Goal: Information Seeking & Learning: Learn about a topic

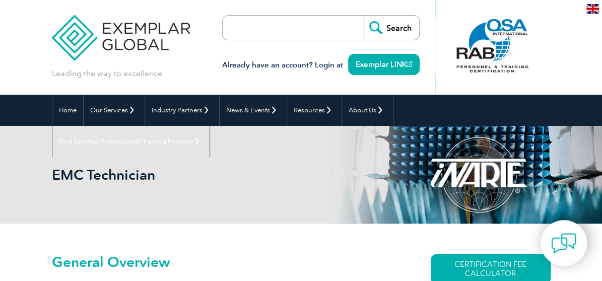
click at [105, 175] on h1 "EMC Technician" at bounding box center [189, 174] width 275 height 17
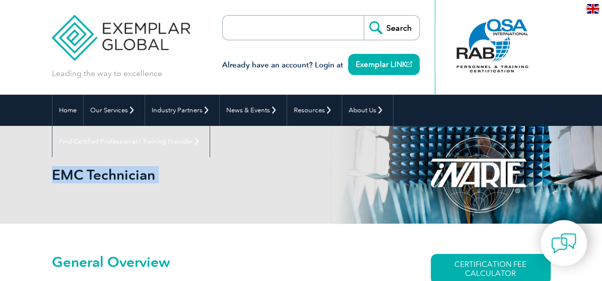
click at [105, 175] on h1 "EMC Technician" at bounding box center [189, 174] width 275 height 17
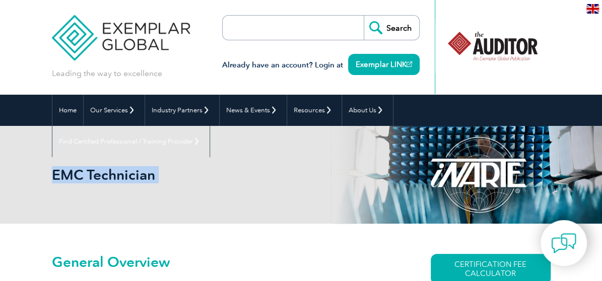
copy body "EMC Technician"
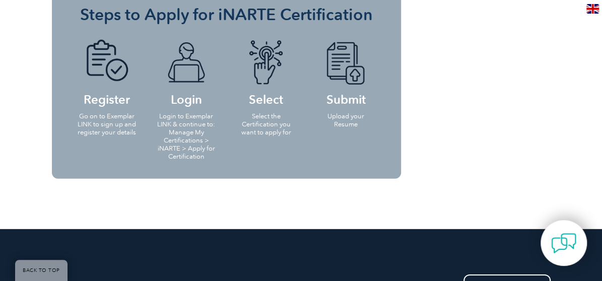
scroll to position [1109, 0]
